Goal: Transaction & Acquisition: Book appointment/travel/reservation

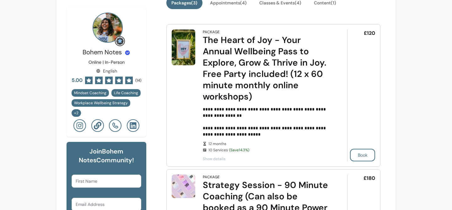
scroll to position [169, 0]
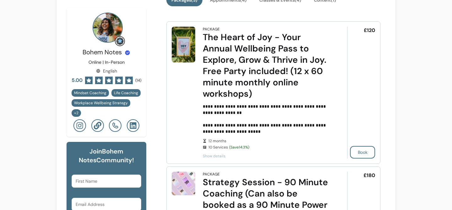
click at [205, 156] on span "Show details" at bounding box center [266, 156] width 127 height 5
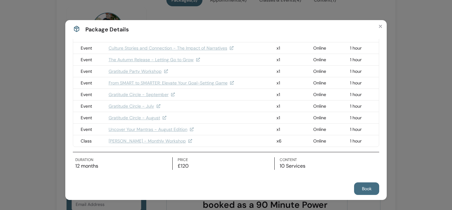
scroll to position [0, 0]
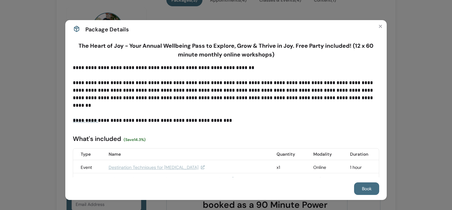
click at [80, 120] on span "Show more" at bounding box center [85, 120] width 25 height 7
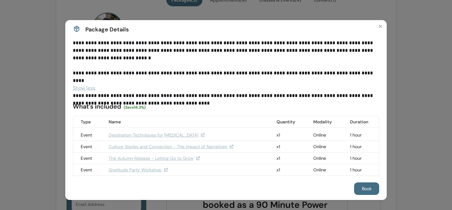
scroll to position [82, 0]
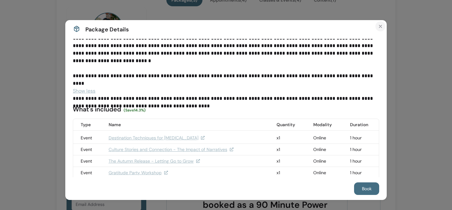
click at [380, 28] on icon "Close" at bounding box center [380, 26] width 5 height 5
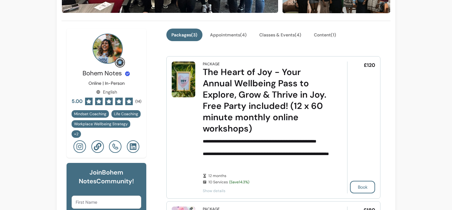
scroll to position [89, 0]
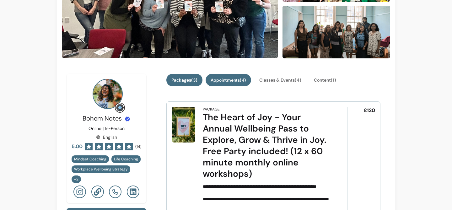
click at [236, 80] on button "Appointments ( 4 )" at bounding box center [229, 80] width 46 height 12
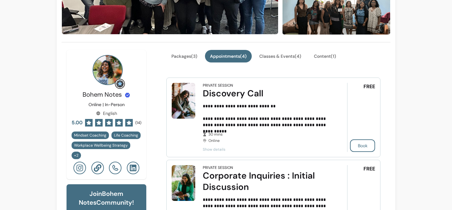
scroll to position [98, 0]
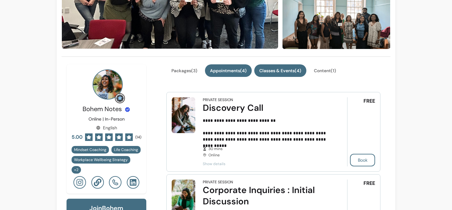
click at [279, 70] on button "Classes & Events ( 4 )" at bounding box center [280, 70] width 52 height 13
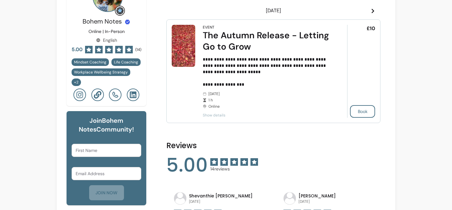
scroll to position [140, 0]
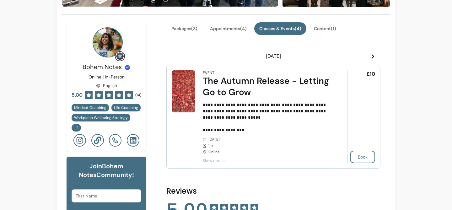
click at [374, 54] on icon at bounding box center [373, 56] width 5 height 5
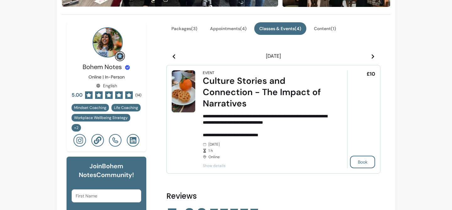
click at [174, 56] on icon at bounding box center [174, 56] width 3 height 4
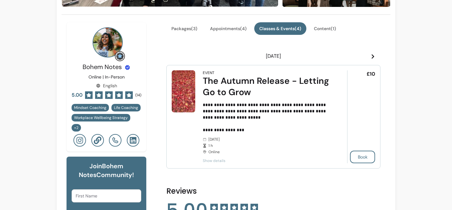
click at [211, 162] on span "Show details" at bounding box center [266, 160] width 127 height 5
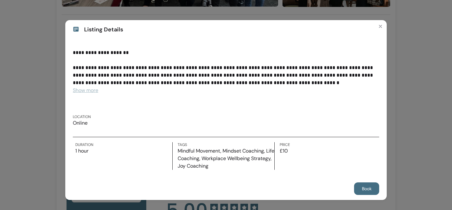
scroll to position [0, 0]
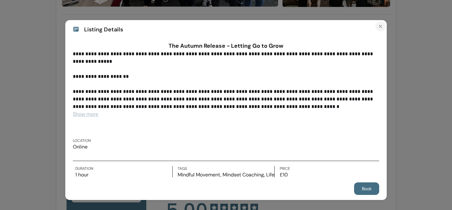
click at [381, 28] on icon "Close" at bounding box center [380, 26] width 5 height 5
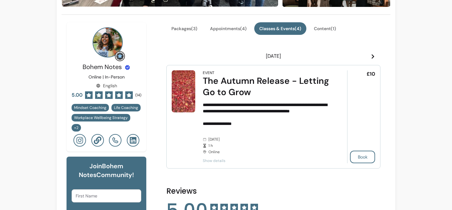
click at [375, 56] on icon at bounding box center [373, 56] width 5 height 5
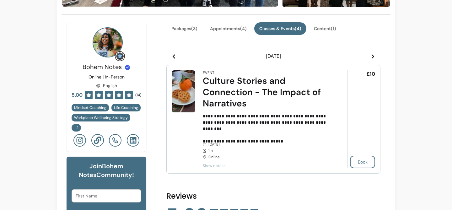
click at [175, 59] on icon at bounding box center [174, 56] width 3 height 4
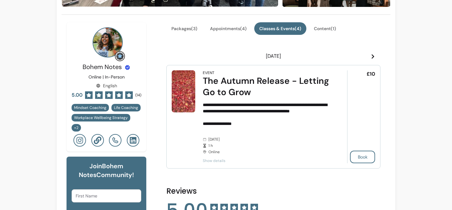
click at [374, 56] on icon at bounding box center [373, 56] width 5 height 5
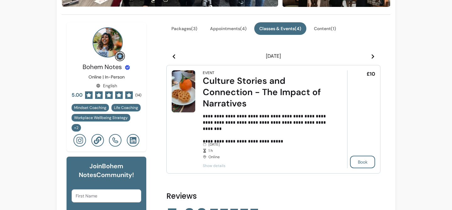
click at [374, 56] on icon at bounding box center [373, 56] width 3 height 4
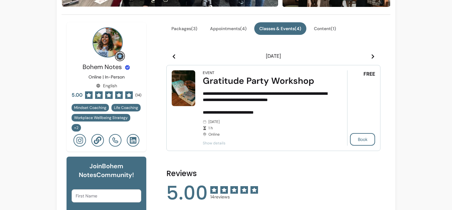
click at [171, 57] on header "[DATE]" at bounding box center [274, 56] width 214 height 13
click at [176, 57] on icon at bounding box center [174, 56] width 5 height 5
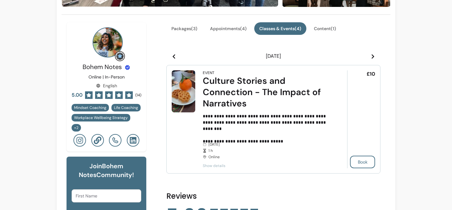
click at [176, 57] on icon at bounding box center [174, 56] width 5 height 5
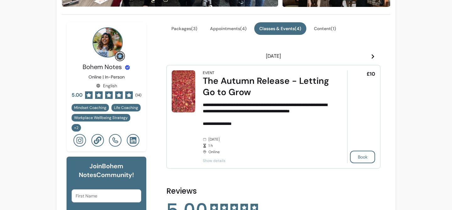
click at [375, 57] on icon at bounding box center [373, 56] width 5 height 5
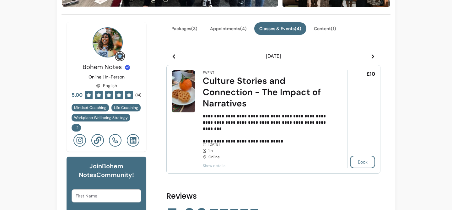
click at [373, 57] on icon at bounding box center [373, 56] width 5 height 5
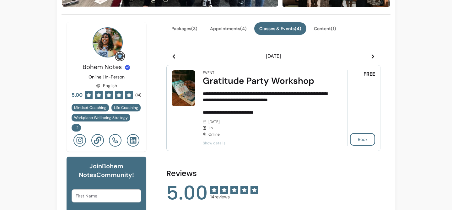
click at [373, 57] on icon at bounding box center [373, 56] width 3 height 4
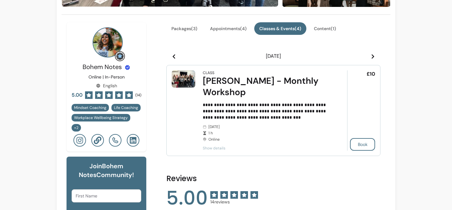
click at [373, 57] on icon at bounding box center [373, 56] width 3 height 4
click at [174, 60] on span at bounding box center [174, 56] width 5 height 8
click at [373, 57] on icon at bounding box center [373, 56] width 5 height 5
click at [373, 58] on icon at bounding box center [373, 56] width 3 height 4
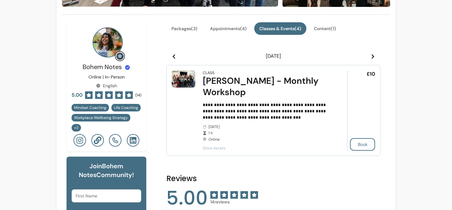
click at [373, 59] on icon at bounding box center [373, 56] width 5 height 5
click at [373, 58] on icon at bounding box center [373, 56] width 3 height 4
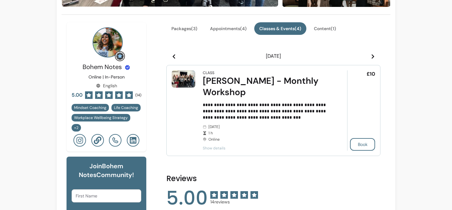
click at [373, 58] on icon at bounding box center [373, 56] width 3 height 4
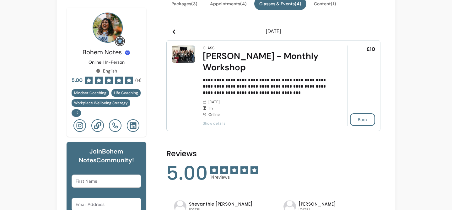
scroll to position [155, 0]
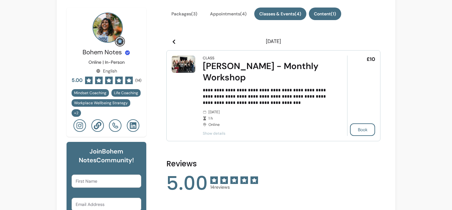
click at [330, 19] on button "Content ( 1 )" at bounding box center [325, 14] width 32 height 13
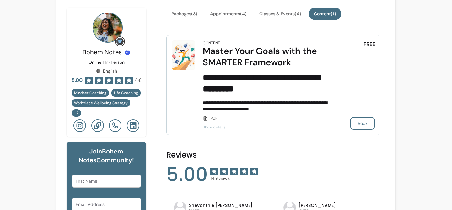
click at [212, 128] on span "Show details" at bounding box center [266, 127] width 127 height 5
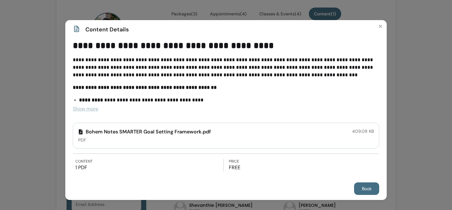
scroll to position [17, 0]
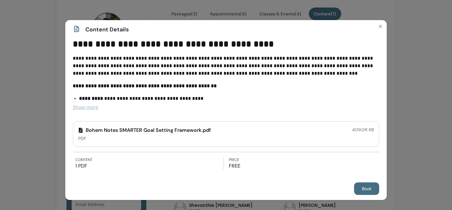
click at [79, 108] on span "Show more" at bounding box center [85, 107] width 25 height 7
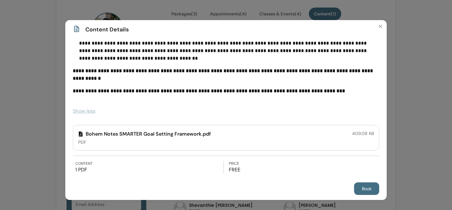
scroll to position [182, 0]
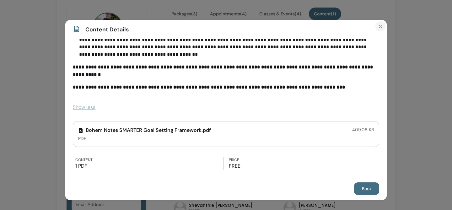
click at [382, 27] on icon "Close" at bounding box center [380, 26] width 5 height 5
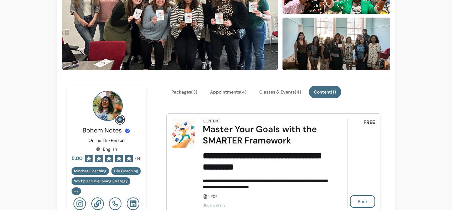
scroll to position [122, 0]
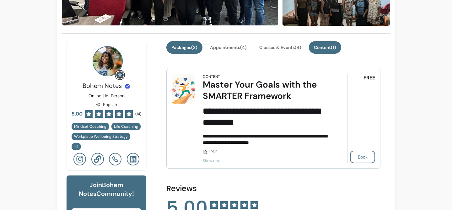
click at [180, 52] on button "Packages ( 3 )" at bounding box center [185, 47] width 36 height 13
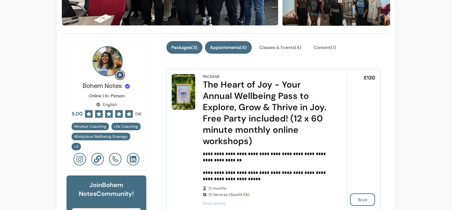
click at [217, 47] on button "Appointments ( 4 )" at bounding box center [228, 47] width 47 height 13
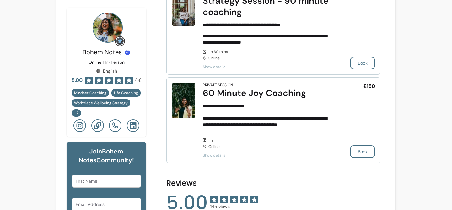
scroll to position [383, 0]
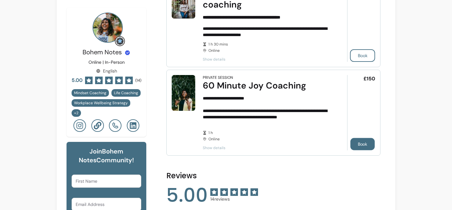
click at [359, 146] on button "Book" at bounding box center [363, 144] width 25 height 12
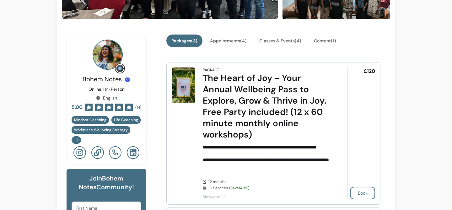
scroll to position [113, 0]
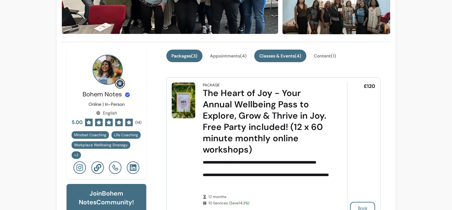
click at [284, 57] on button "Classes & Events ( 4 )" at bounding box center [280, 56] width 52 height 13
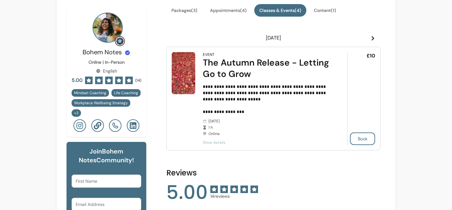
scroll to position [168, 0]
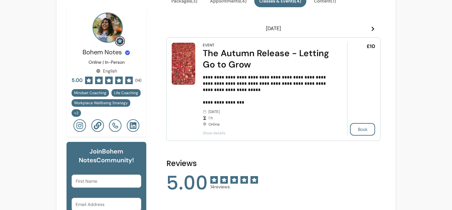
click at [374, 28] on icon at bounding box center [373, 28] width 5 height 5
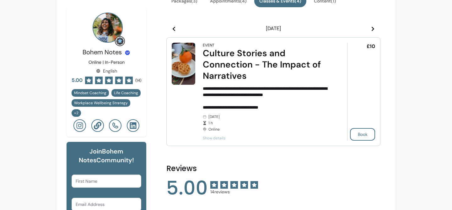
click at [176, 29] on icon at bounding box center [174, 28] width 5 height 5
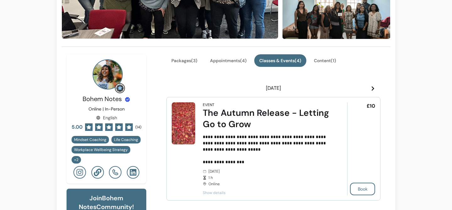
scroll to position [86, 0]
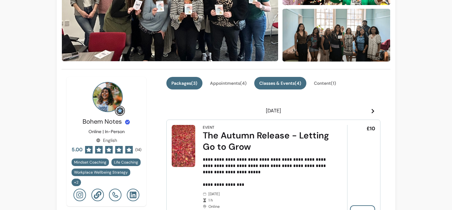
click at [178, 82] on button "Packages ( 3 )" at bounding box center [185, 83] width 36 height 13
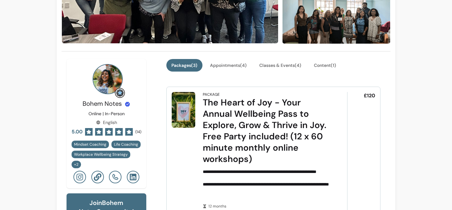
scroll to position [92, 0]
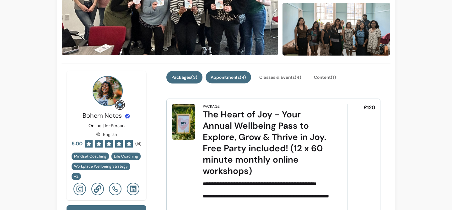
click at [240, 80] on button "Appointments ( 4 )" at bounding box center [229, 77] width 46 height 12
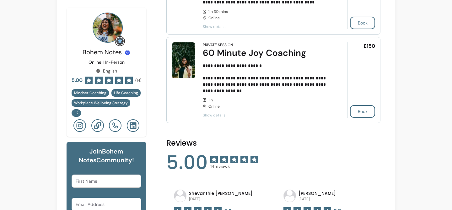
scroll to position [416, 0]
click at [370, 113] on button "Book" at bounding box center [362, 111] width 25 height 13
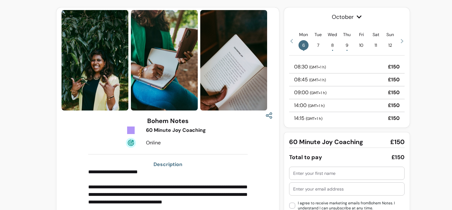
click at [318, 44] on span "7" at bounding box center [318, 45] width 10 height 10
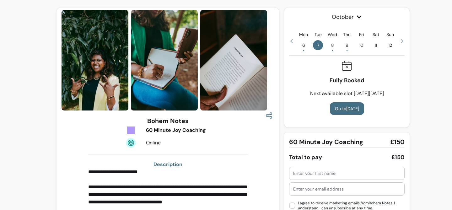
click at [331, 45] on span "8 •" at bounding box center [333, 45] width 10 height 10
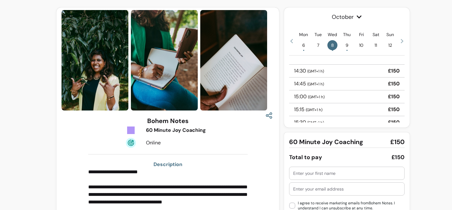
scroll to position [54, 0]
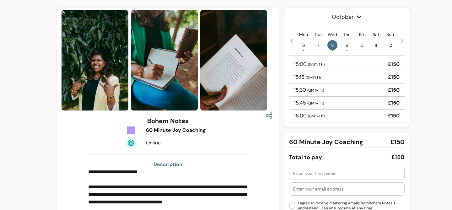
click at [347, 46] on span "9 •" at bounding box center [347, 45] width 10 height 10
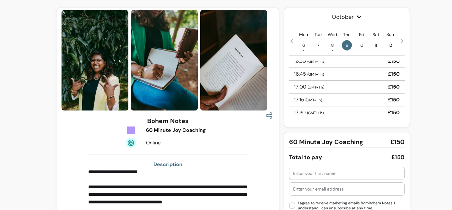
click at [403, 42] on icon at bounding box center [402, 41] width 3 height 4
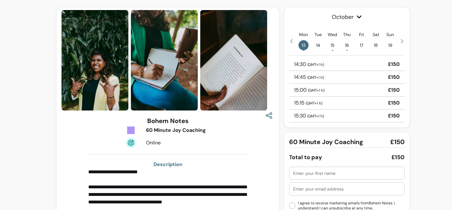
scroll to position [67, 0]
click at [377, 45] on span "18" at bounding box center [376, 45] width 10 height 10
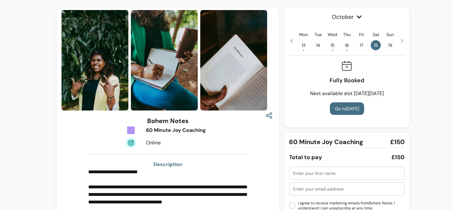
click at [402, 42] on icon at bounding box center [402, 41] width 3 height 4
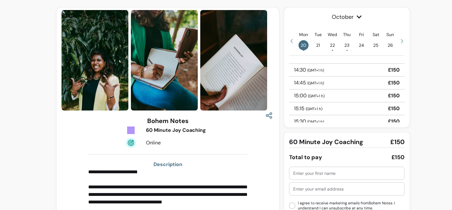
scroll to position [67, 0]
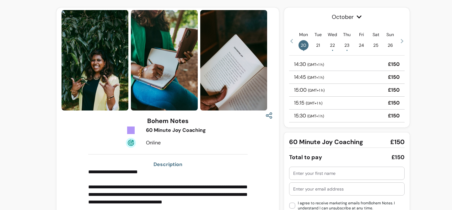
click at [333, 46] on span "22 •" at bounding box center [333, 45] width 10 height 10
click at [349, 47] on span "23 •" at bounding box center [347, 45] width 10 height 10
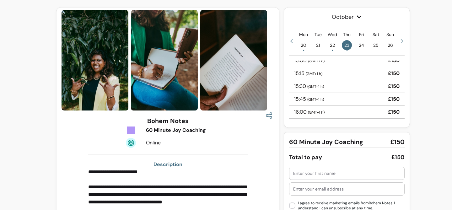
scroll to position [0, 0]
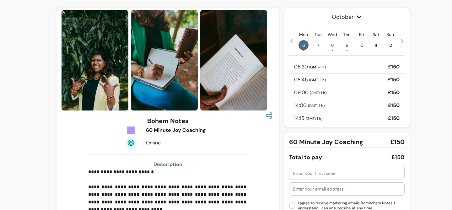
click at [363, 17] on span "October" at bounding box center [347, 17] width 116 height 9
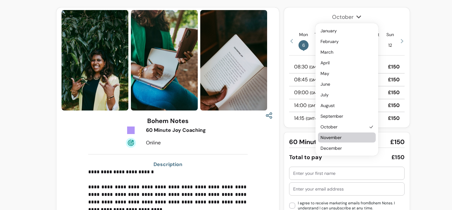
click at [339, 137] on span "November" at bounding box center [344, 137] width 47 height 6
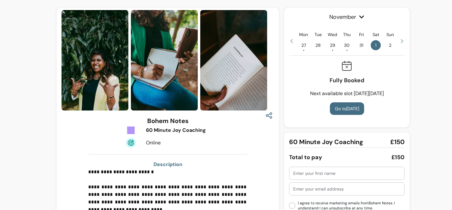
click at [403, 42] on icon at bounding box center [402, 41] width 3 height 4
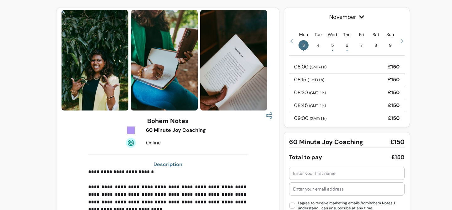
click at [403, 42] on icon at bounding box center [402, 41] width 3 height 4
click at [291, 40] on icon at bounding box center [291, 41] width 5 height 5
click at [334, 45] on span "5 •" at bounding box center [333, 45] width 10 height 10
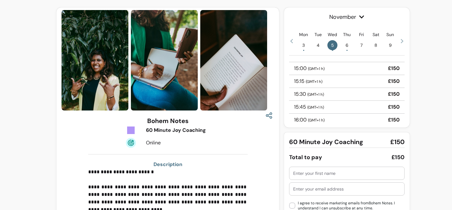
scroll to position [54, 0]
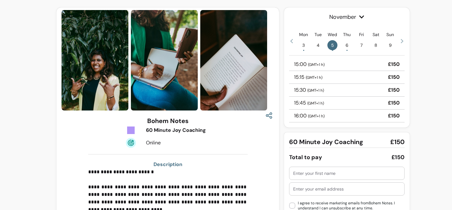
click at [342, 18] on span "November" at bounding box center [347, 17] width 116 height 9
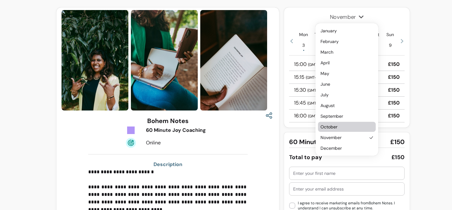
click at [336, 127] on span "October" at bounding box center [344, 127] width 47 height 6
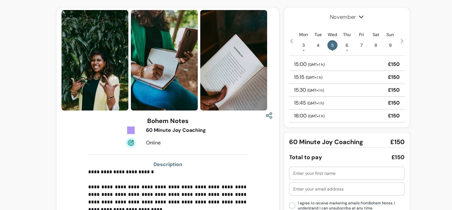
scroll to position [0, 0]
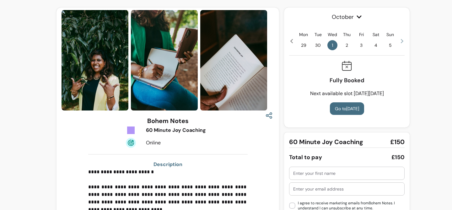
click at [403, 42] on icon at bounding box center [402, 41] width 5 height 5
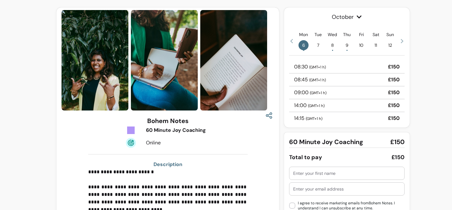
scroll to position [67, 0]
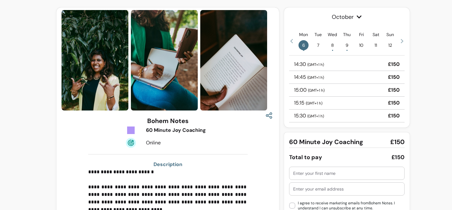
click at [403, 41] on icon at bounding box center [402, 41] width 3 height 4
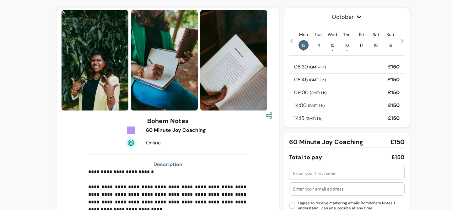
click at [346, 46] on span "16 •" at bounding box center [347, 45] width 10 height 10
click at [309, 67] on p "08:30 ( GMT+1 h )" at bounding box center [310, 67] width 32 height 8
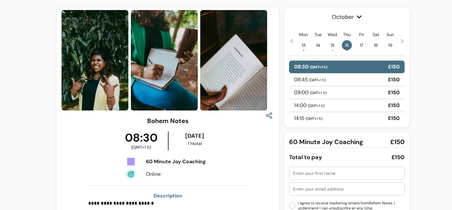
click at [307, 93] on p "09:00 ( GMT+1 h )" at bounding box center [310, 93] width 32 height 8
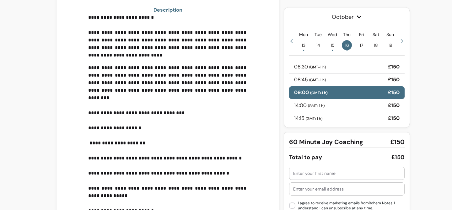
scroll to position [59, 0]
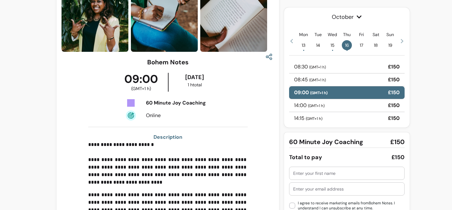
click at [298, 172] on input "text" at bounding box center [346, 173] width 107 height 6
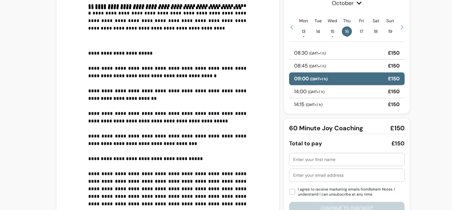
scroll to position [668, 0]
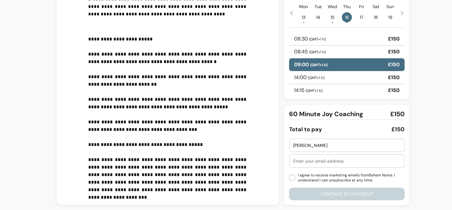
type input "Louisa"
click at [328, 163] on input "text" at bounding box center [346, 161] width 107 height 6
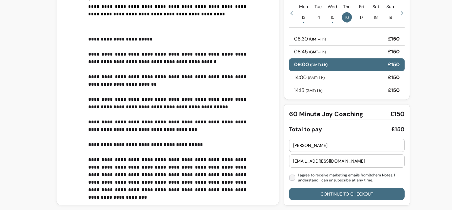
type input "louisaasprou@gmail.com"
click at [331, 193] on button "Continue to checkout" at bounding box center [347, 194] width 112 height 12
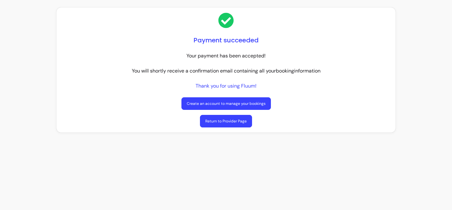
click at [211, 122] on link "Return to Provider Page" at bounding box center [226, 121] width 52 height 13
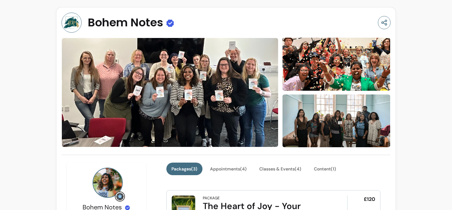
scroll to position [124, 0]
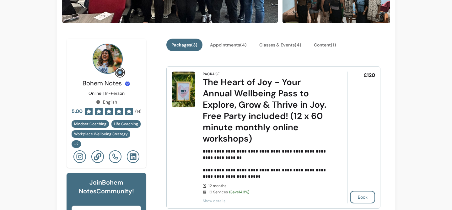
click at [282, 48] on button "Classes & Events ( 4 )" at bounding box center [280, 45] width 51 height 12
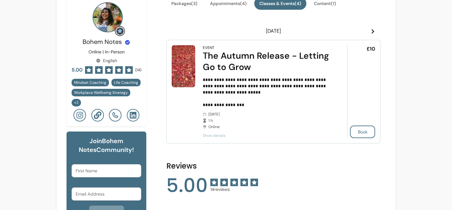
scroll to position [191, 0]
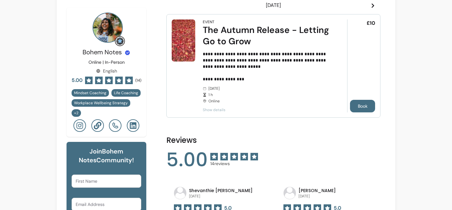
click at [367, 109] on button "Book" at bounding box center [362, 106] width 25 height 13
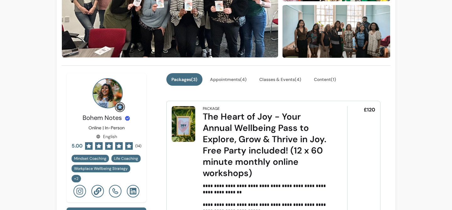
scroll to position [162, 0]
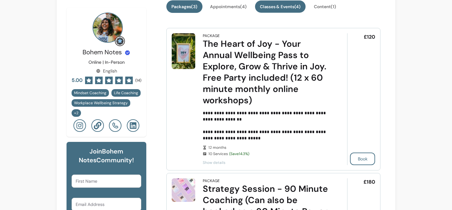
click at [285, 7] on button "Classes & Events ( 4 )" at bounding box center [280, 7] width 51 height 12
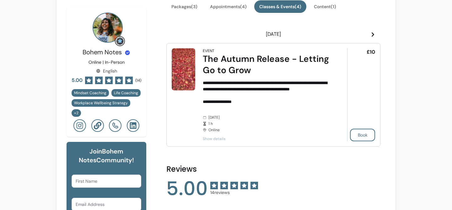
click at [372, 37] on span at bounding box center [373, 34] width 5 height 8
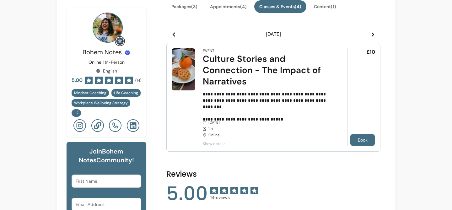
click at [361, 140] on button "Book" at bounding box center [362, 140] width 25 height 13
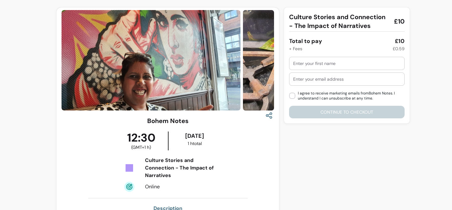
click at [306, 63] on input "text" at bounding box center [346, 63] width 107 height 6
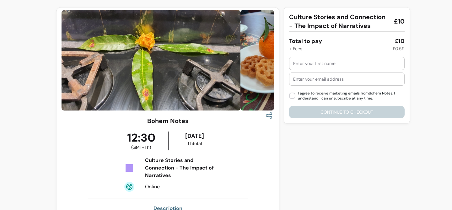
type input "K"
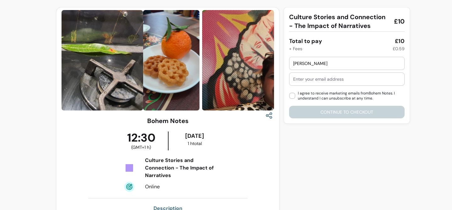
type input "Louisa"
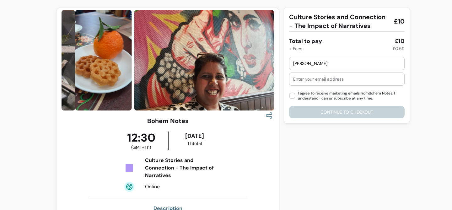
click at [306, 78] on input "text" at bounding box center [346, 79] width 107 height 6
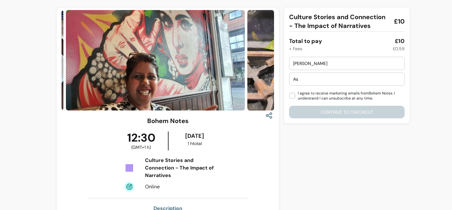
type input "A"
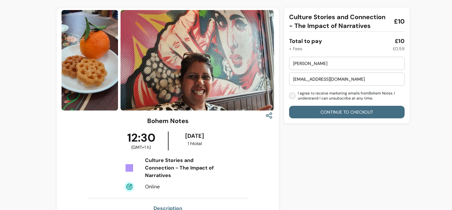
type input "louisaasprou@gmail.com"
